Goal: Find specific page/section: Find specific page/section

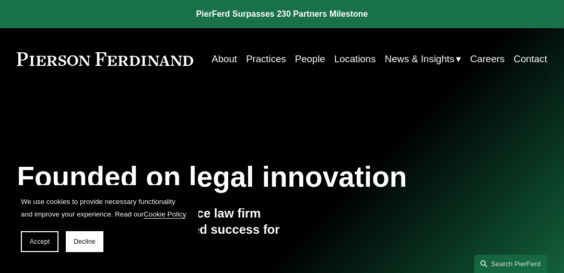
click at [325, 61] on link "People" at bounding box center [310, 58] width 30 height 19
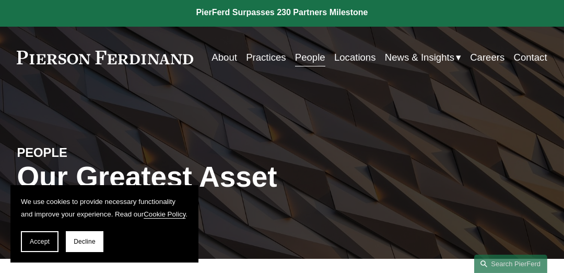
scroll to position [1, 0]
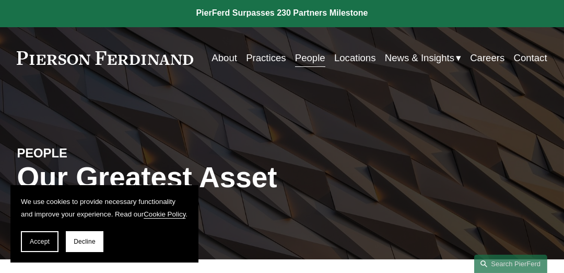
click at [376, 59] on link "Locations" at bounding box center [355, 57] width 42 height 19
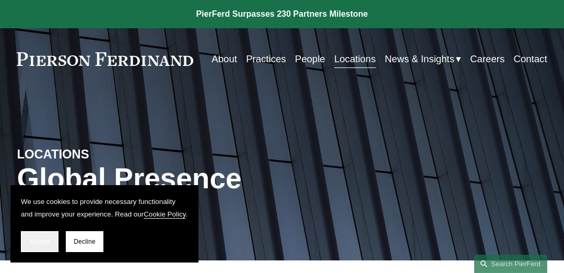
click at [46, 239] on span "Accept" at bounding box center [40, 241] width 20 height 7
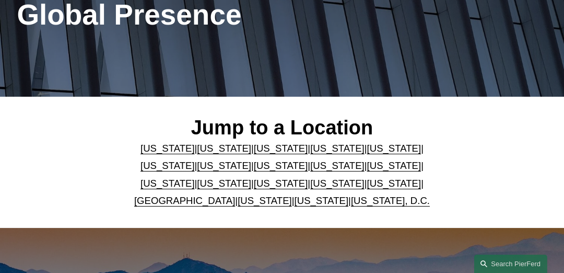
scroll to position [188, 0]
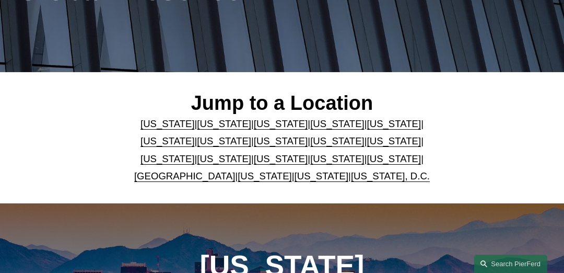
click at [254, 146] on link "[US_STATE]" at bounding box center [281, 140] width 54 height 11
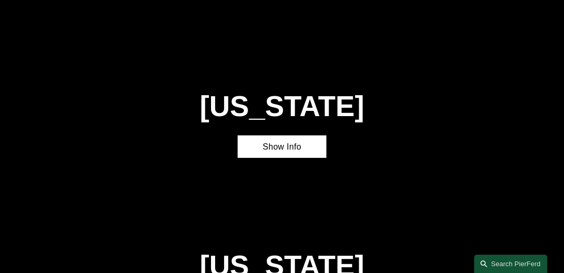
scroll to position [1527, 0]
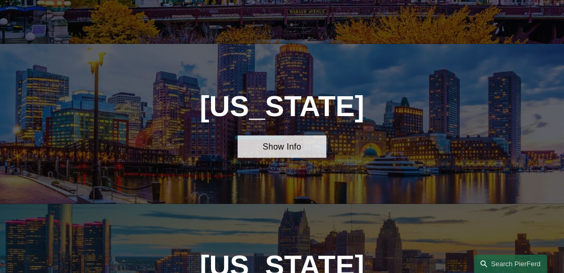
click at [265, 135] on link "Show Info" at bounding box center [282, 146] width 88 height 23
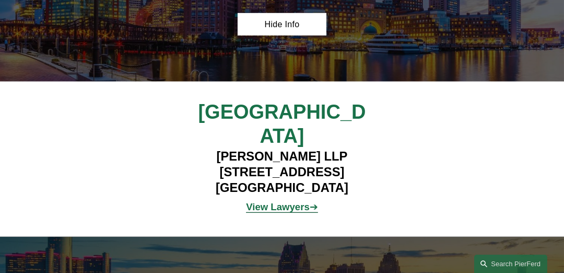
scroll to position [1650, 0]
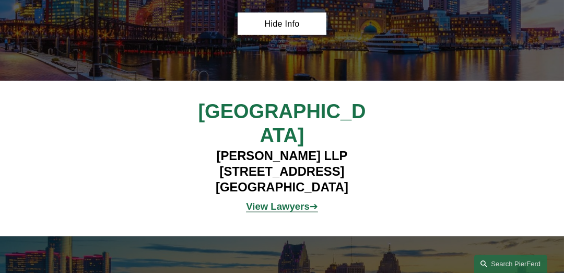
click at [294, 197] on p "View Lawyers ➔" at bounding box center [282, 205] width 177 height 17
click at [293, 201] on strong "View Lawyers" at bounding box center [278, 206] width 64 height 11
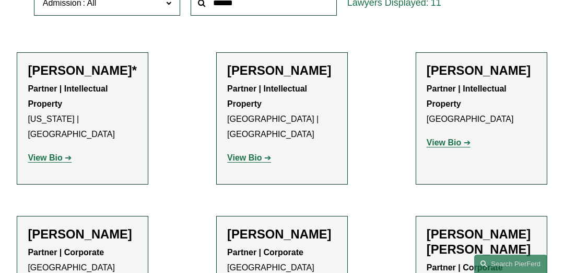
scroll to position [385, 0]
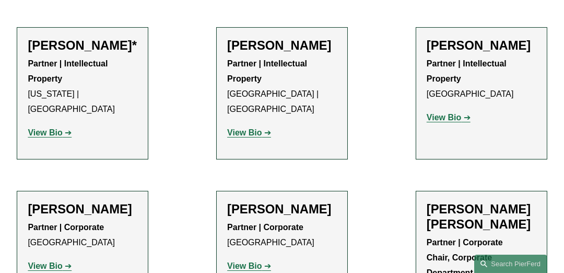
click at [85, 220] on div "Peter J. Cahill Partner | Corporate Boston View Bio Location: Boston; Departmen…" at bounding box center [83, 242] width 110 height 80
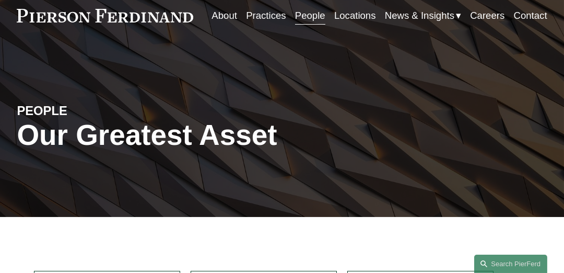
scroll to position [0, 0]
